Goal: Find specific page/section: Find specific page/section

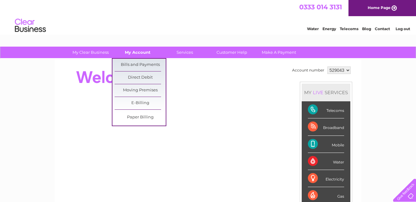
click at [137, 54] on link "My Account" at bounding box center [137, 52] width 51 height 11
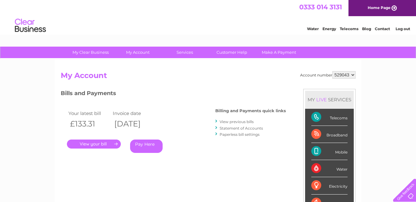
click at [94, 144] on link "." at bounding box center [94, 143] width 54 height 9
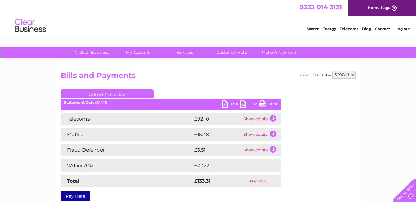
click at [402, 29] on link "Log out" at bounding box center [403, 28] width 15 height 5
